Goal: Obtain resource: Obtain resource

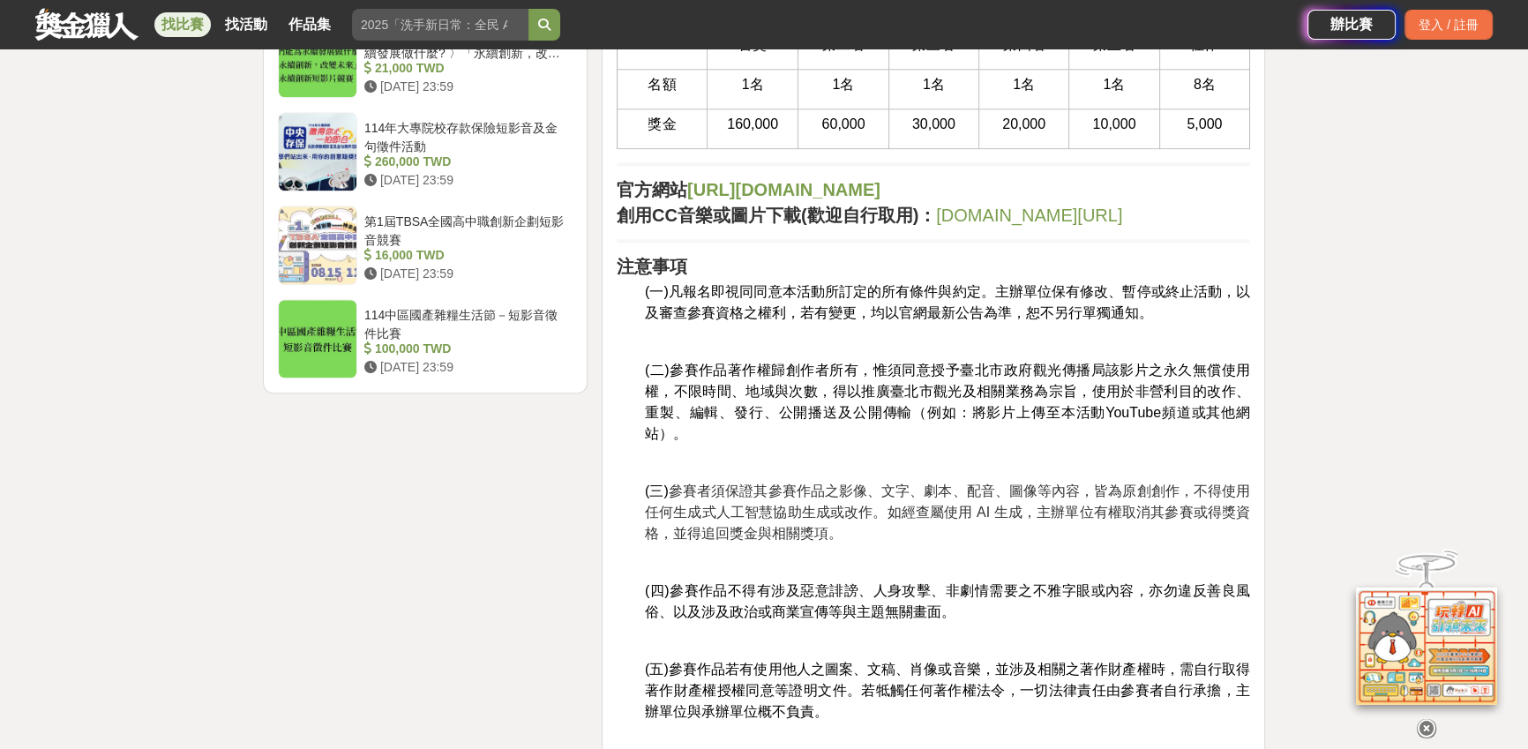
scroll to position [2605, 0]
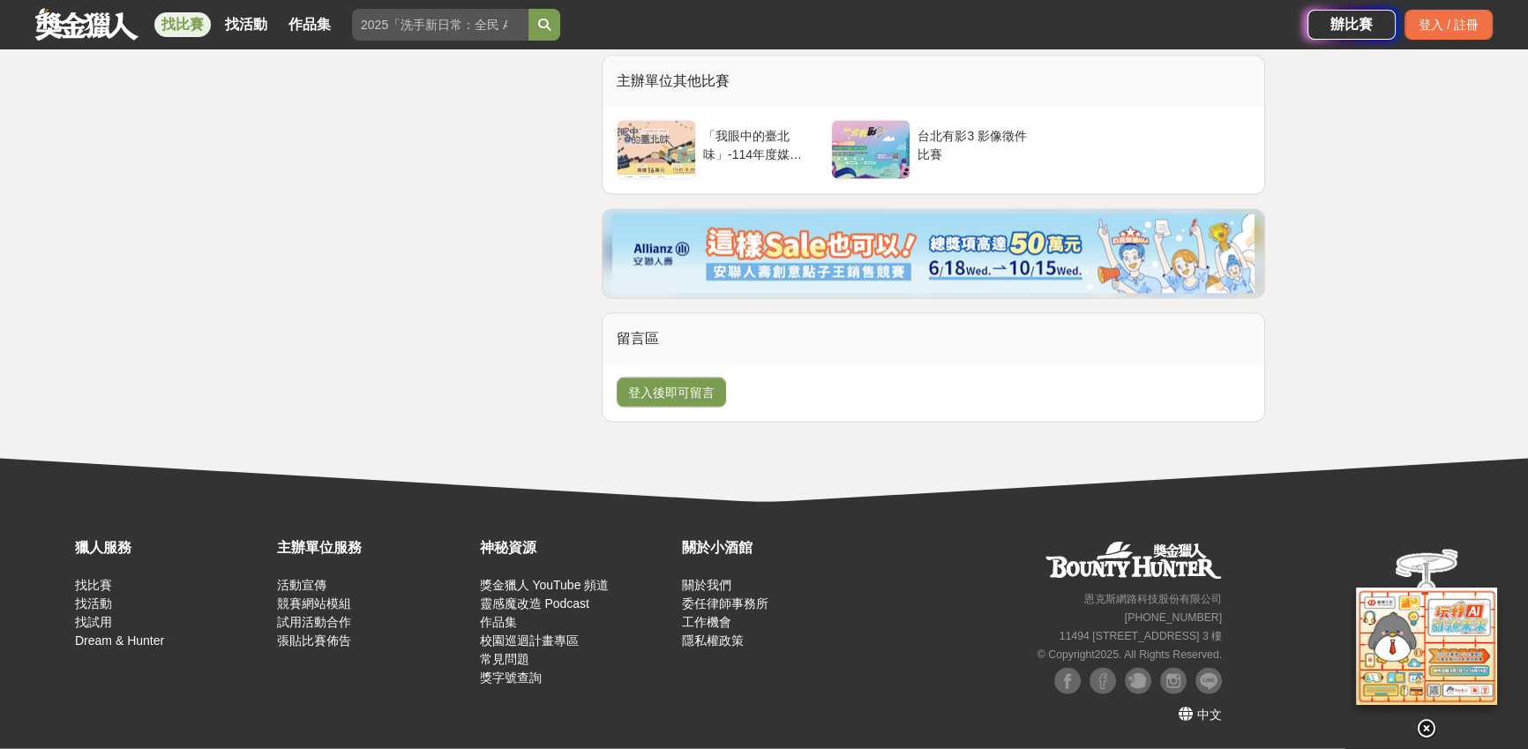
scroll to position [5067, 0]
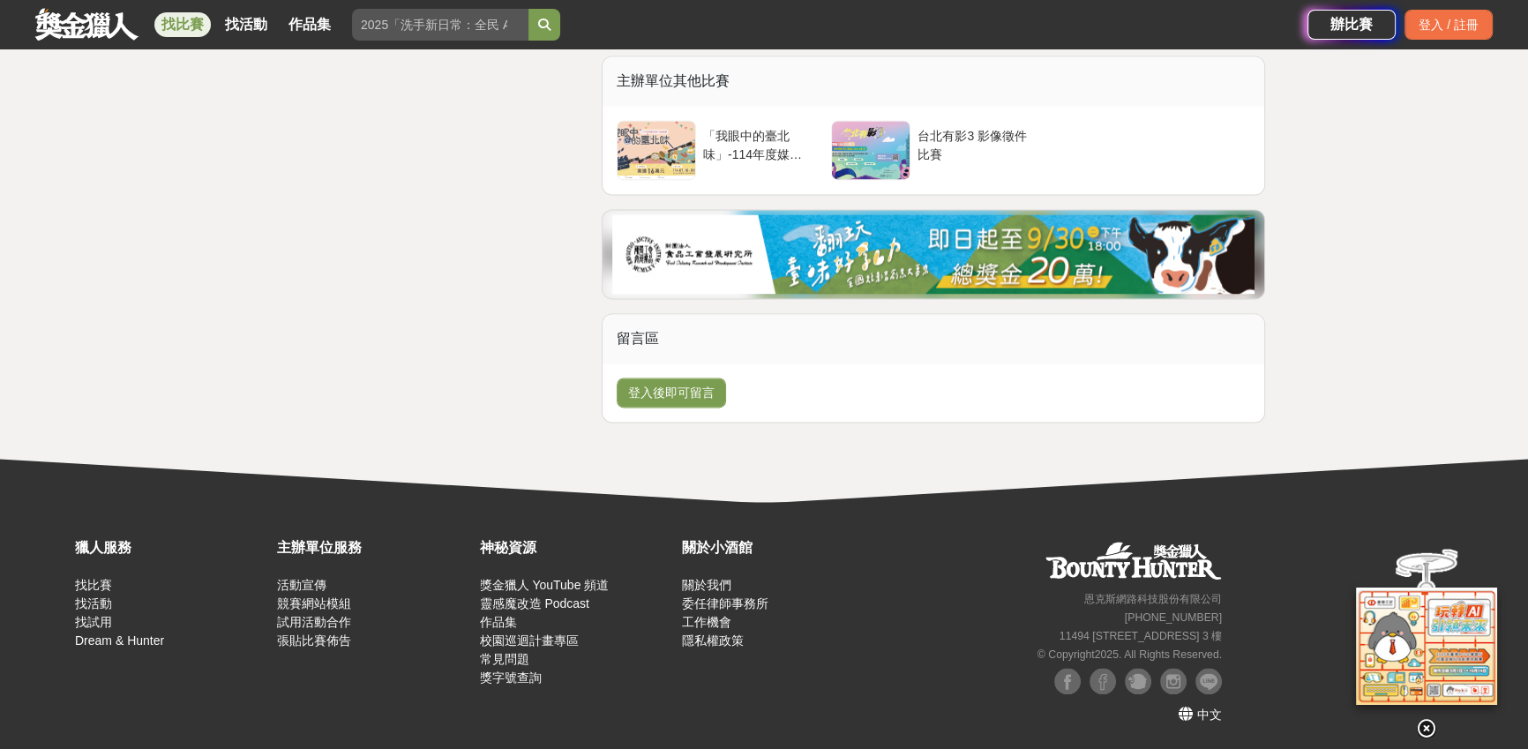
scroll to position [4412, 0]
click at [965, 180] on div "台北有影3 影像徵件比賽" at bounding box center [972, 150] width 124 height 60
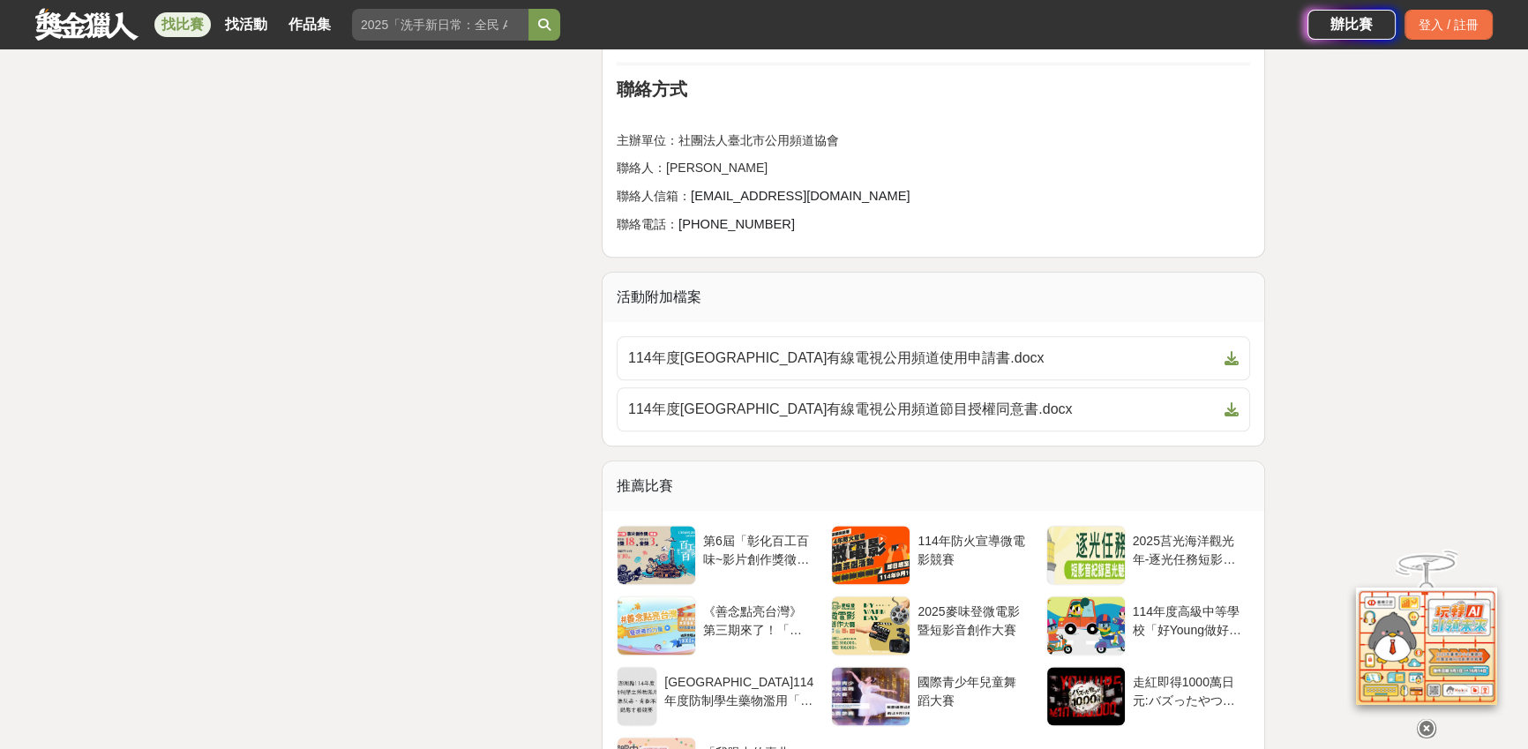
scroll to position [2249, 0]
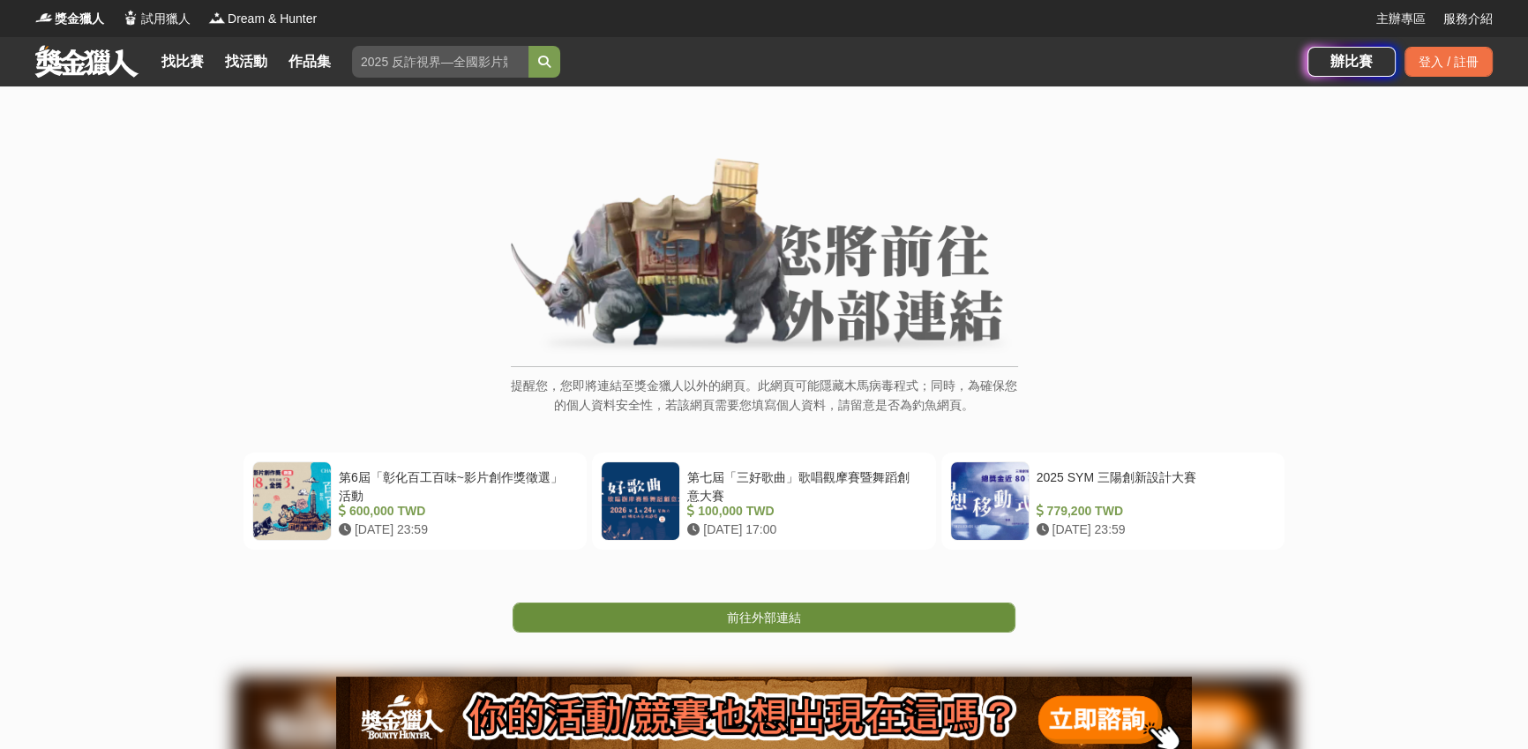
click at [886, 632] on link "前往外部連結" at bounding box center [764, 617] width 503 height 30
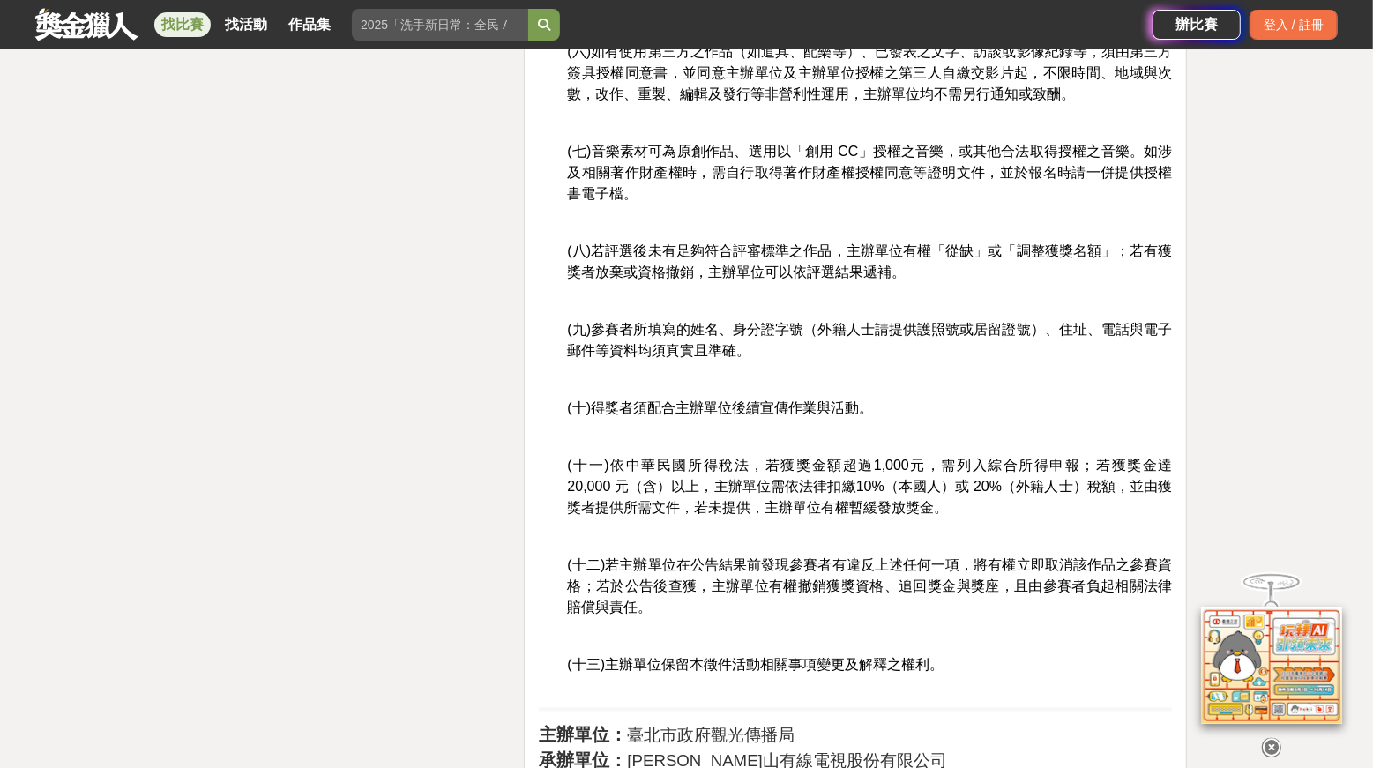
scroll to position [3016, 0]
drag, startPoint x: 708, startPoint y: 490, endPoint x: 959, endPoint y: 557, distance: 259.6
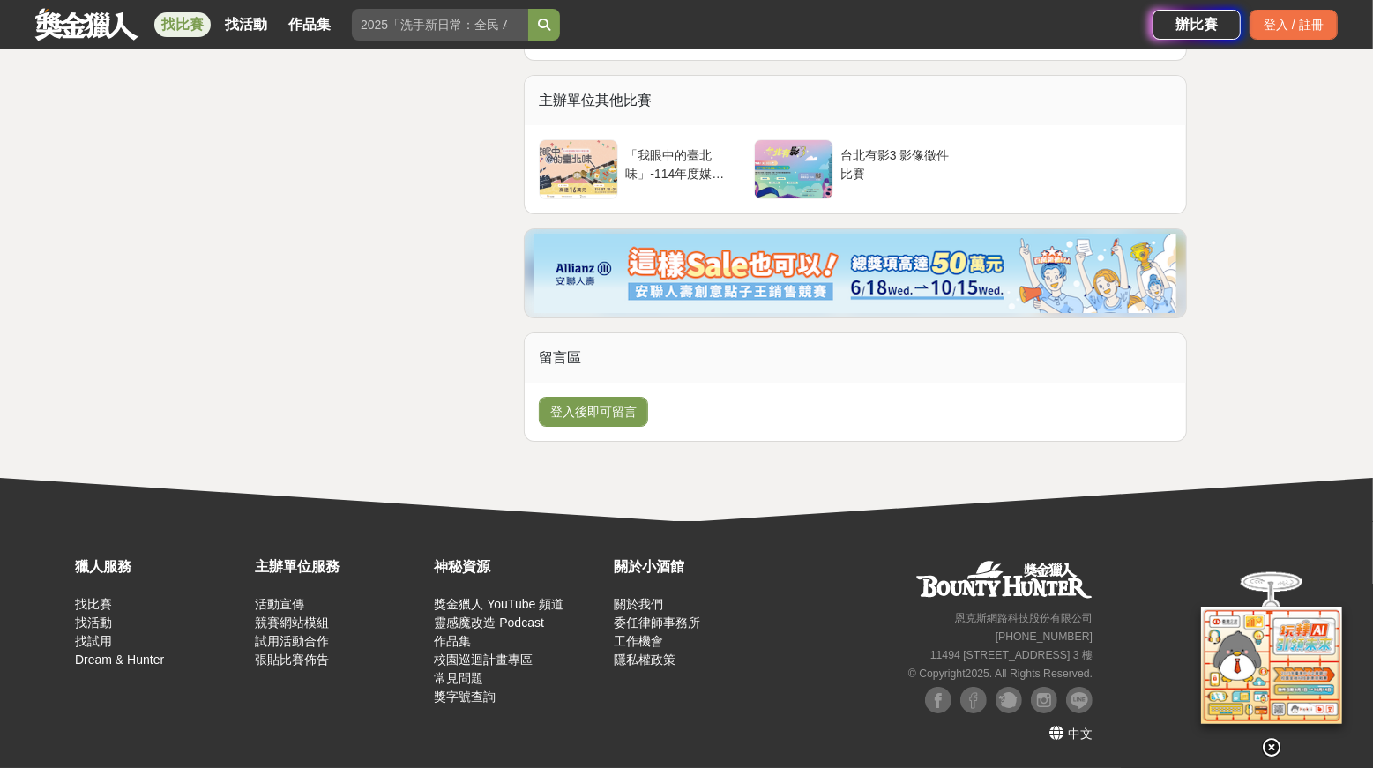
scroll to position [4897, 0]
drag, startPoint x: 618, startPoint y: 317, endPoint x: 839, endPoint y: 320, distance: 220.6
